Goal: Information Seeking & Learning: Learn about a topic

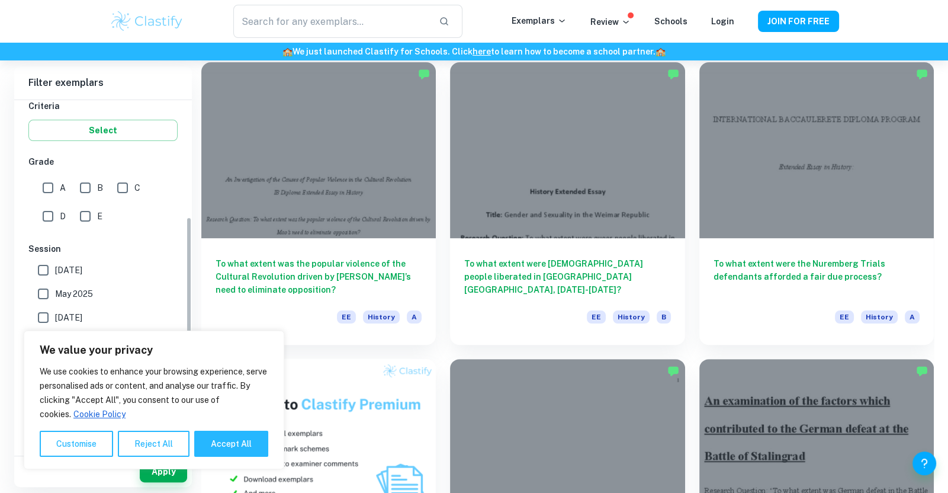
scroll to position [209, 0]
click at [54, 190] on input "A" at bounding box center [48, 189] width 24 height 24
checkbox input "true"
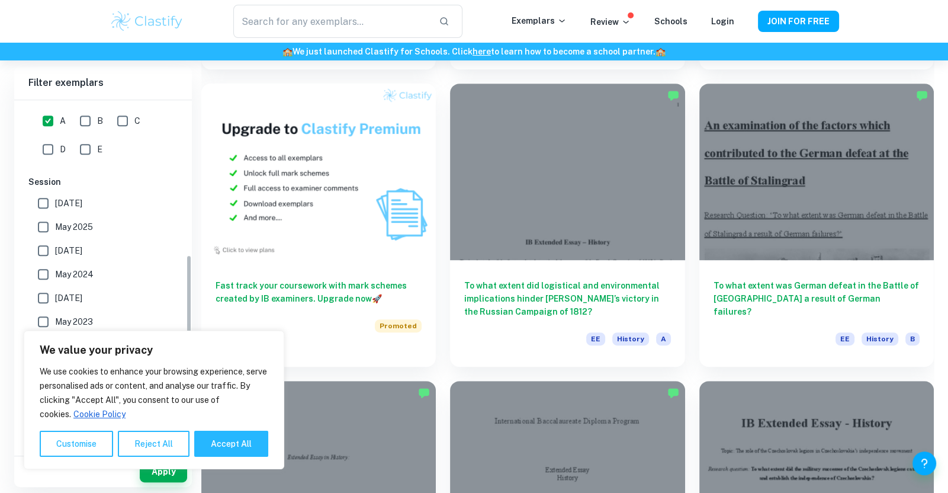
scroll to position [660, 0]
click at [235, 442] on button "Accept All" at bounding box center [231, 444] width 74 height 26
checkbox input "true"
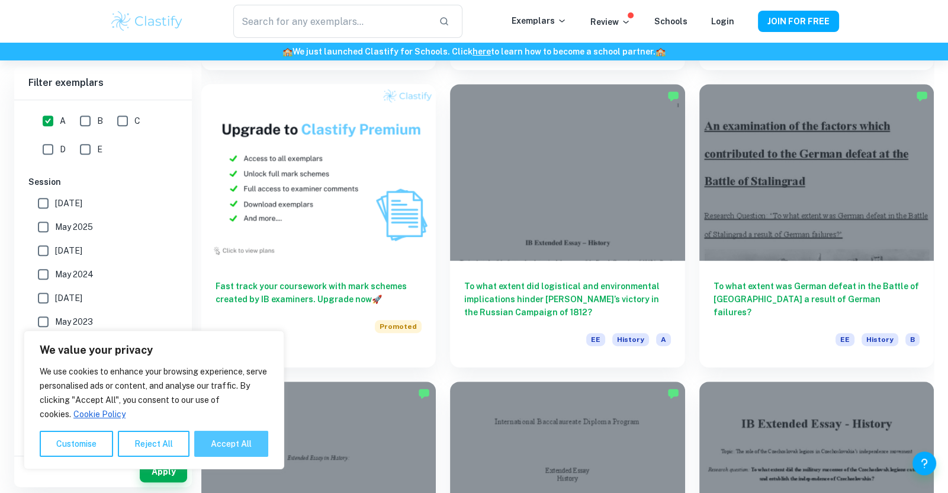
checkbox input "true"
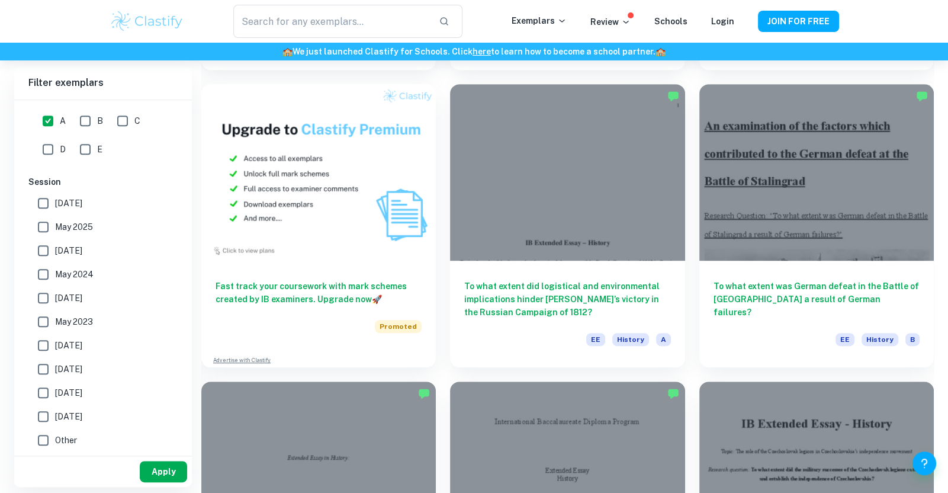
click at [155, 472] on button "Apply" at bounding box center [163, 471] width 47 height 21
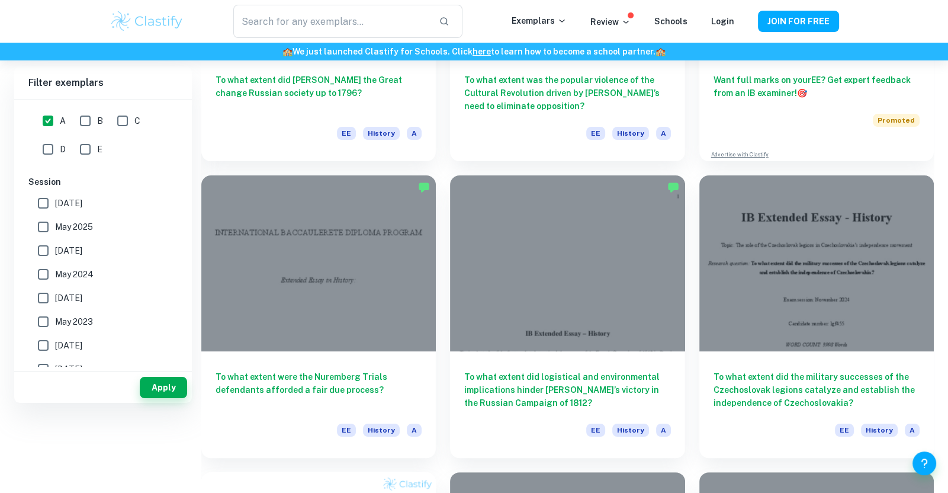
scroll to position [0, 0]
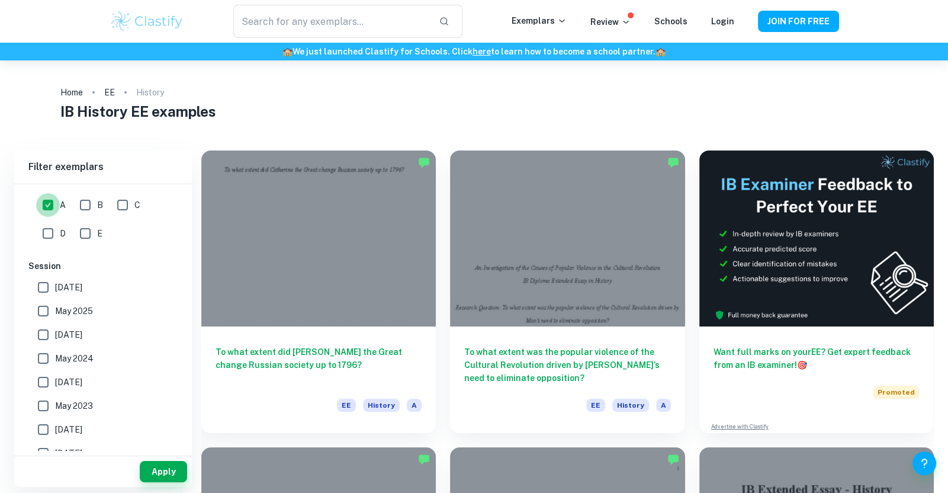
click at [50, 211] on input "A" at bounding box center [48, 205] width 24 height 24
checkbox input "false"
click at [156, 473] on button "Apply" at bounding box center [163, 471] width 47 height 21
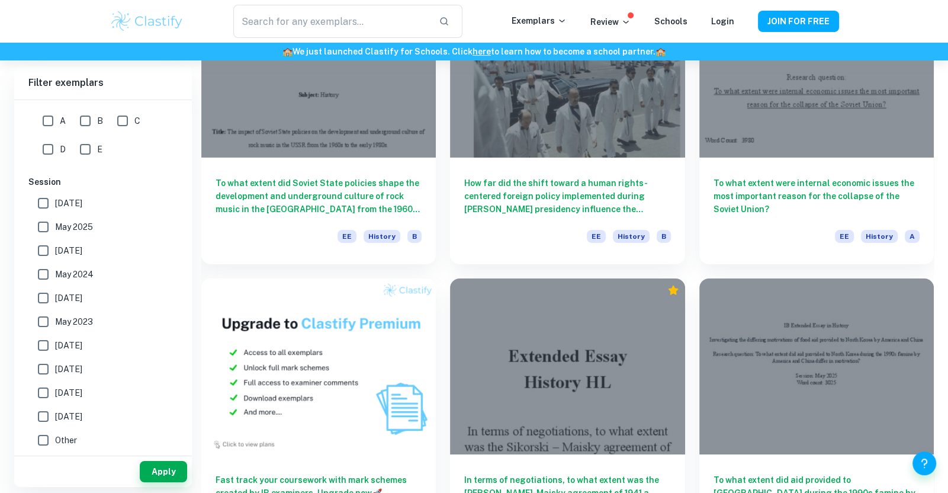
scroll to position [5240, 0]
